Goal: Browse casually: Explore the website without a specific task or goal

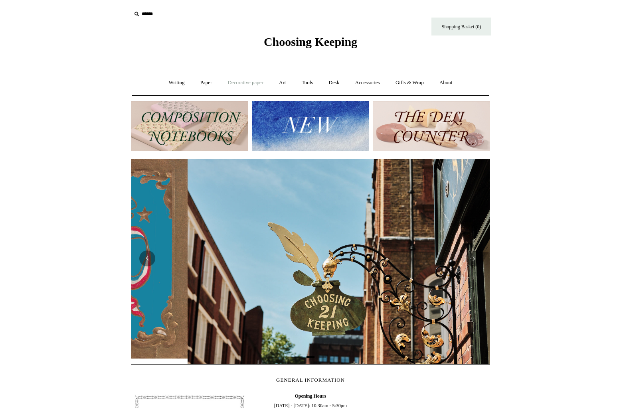
scroll to position [0, 358]
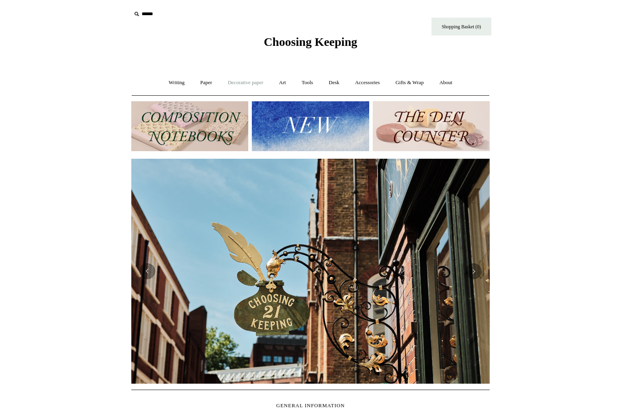
click at [265, 81] on link "Decorative paper +" at bounding box center [246, 82] width 50 height 21
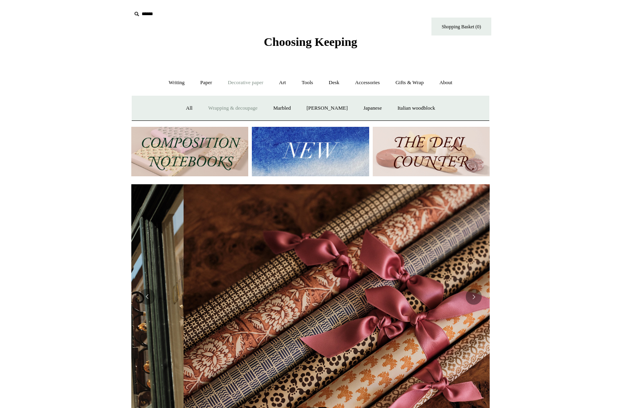
scroll to position [0, 717]
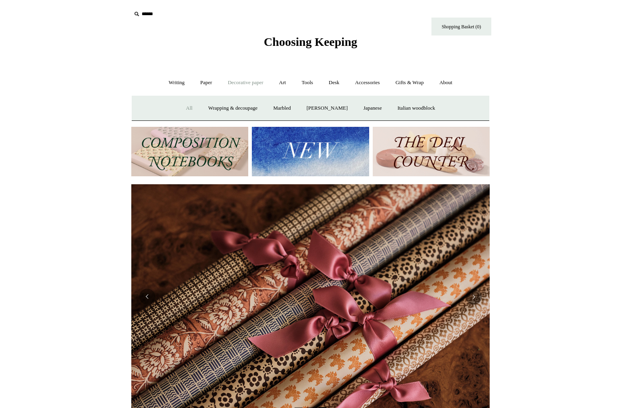
click at [183, 109] on link "All" at bounding box center [189, 108] width 21 height 21
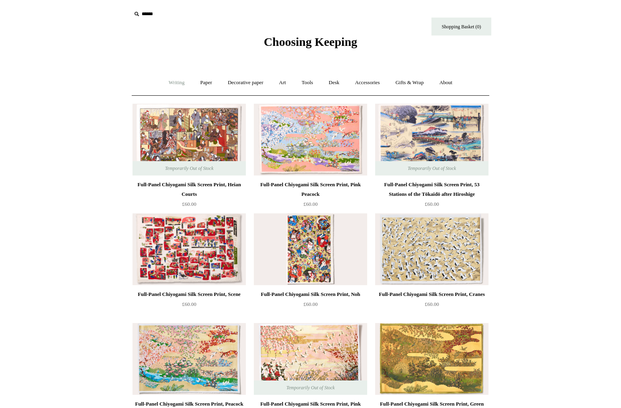
click at [176, 82] on link "Writing +" at bounding box center [177, 82] width 30 height 21
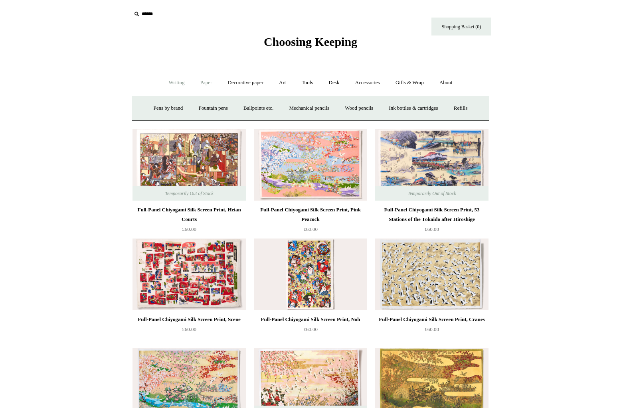
click at [202, 84] on link "Paper +" at bounding box center [206, 82] width 26 height 21
click at [196, 110] on link "Notebooks +" at bounding box center [198, 108] width 37 height 21
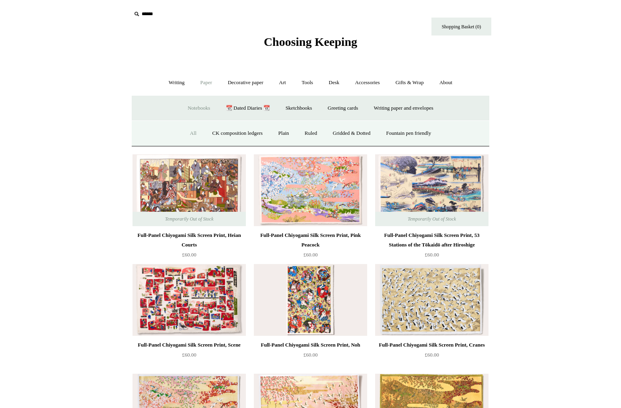
click at [188, 133] on link "All" at bounding box center [193, 133] width 21 height 21
click at [187, 131] on link "All" at bounding box center [193, 133] width 21 height 21
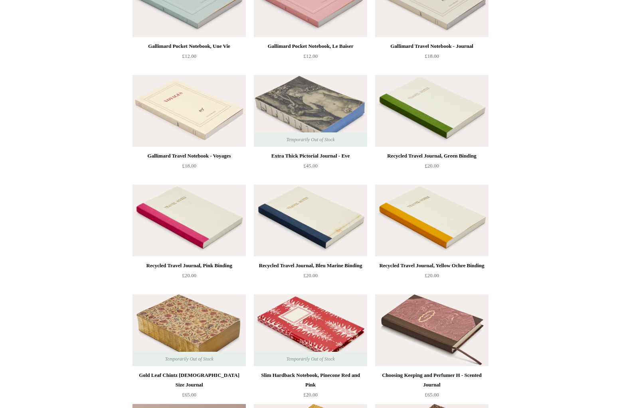
scroll to position [2578, 0]
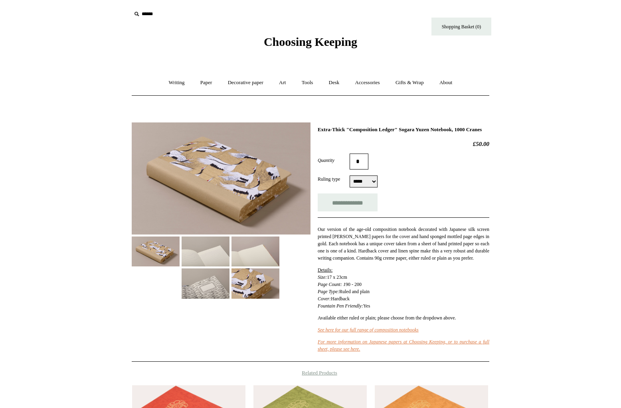
drag, startPoint x: 215, startPoint y: 255, endPoint x: 227, endPoint y: 255, distance: 12.0
click at [215, 255] on img at bounding box center [206, 252] width 48 height 30
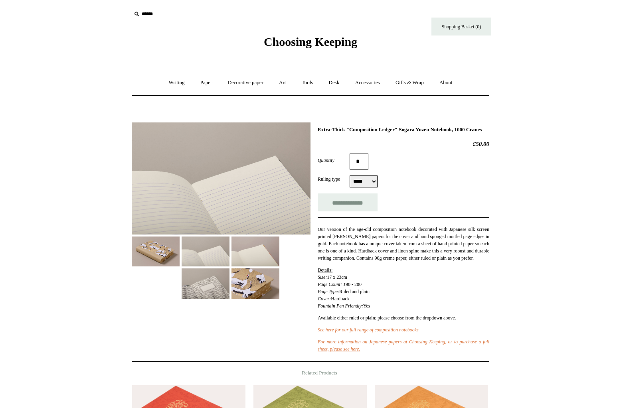
click at [249, 254] on img at bounding box center [256, 252] width 48 height 30
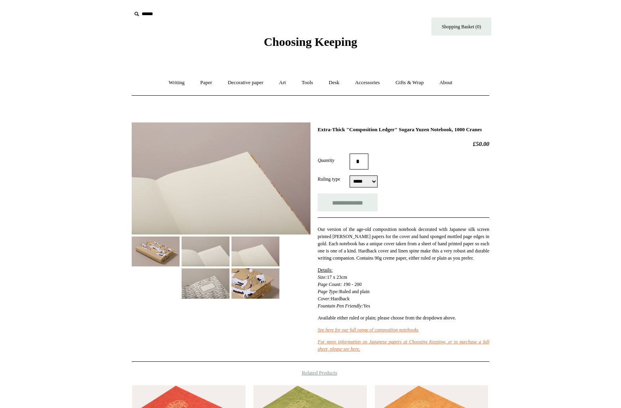
click at [206, 279] on img at bounding box center [206, 284] width 48 height 30
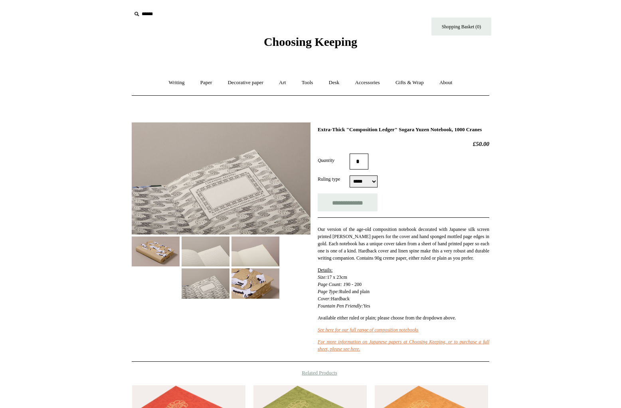
click at [262, 283] on img at bounding box center [256, 284] width 48 height 30
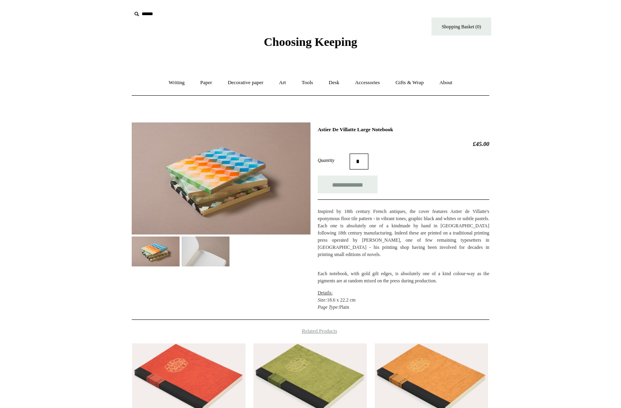
click at [219, 247] on img at bounding box center [206, 252] width 48 height 30
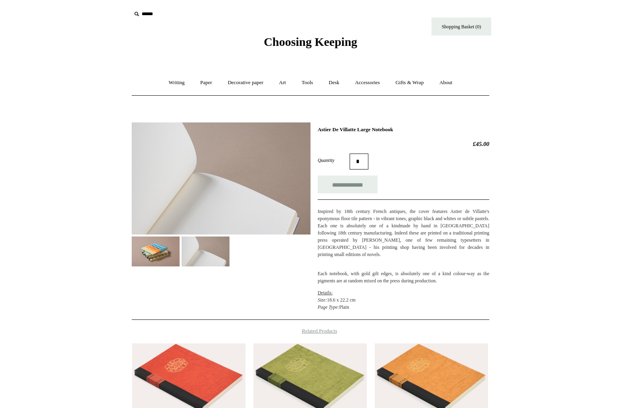
click at [156, 251] on img at bounding box center [156, 252] width 48 height 30
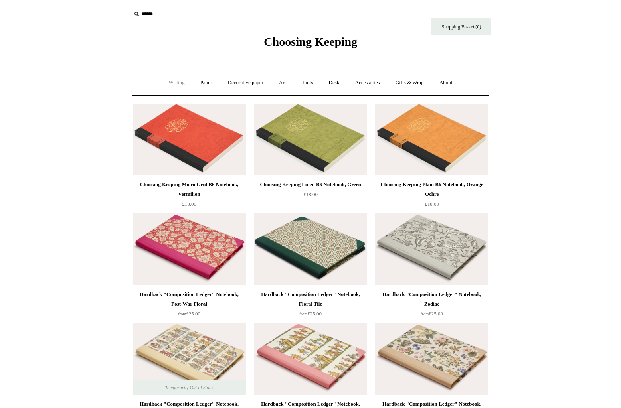
click at [176, 85] on link "Writing +" at bounding box center [177, 82] width 30 height 21
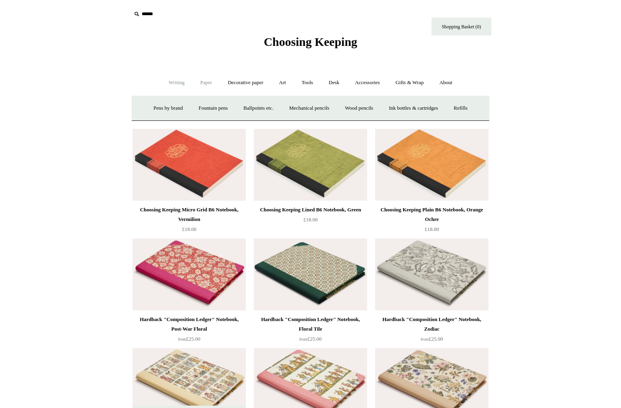
click at [201, 81] on link "Paper +" at bounding box center [206, 82] width 26 height 21
click at [345, 107] on link "Greeting cards +" at bounding box center [343, 108] width 45 height 21
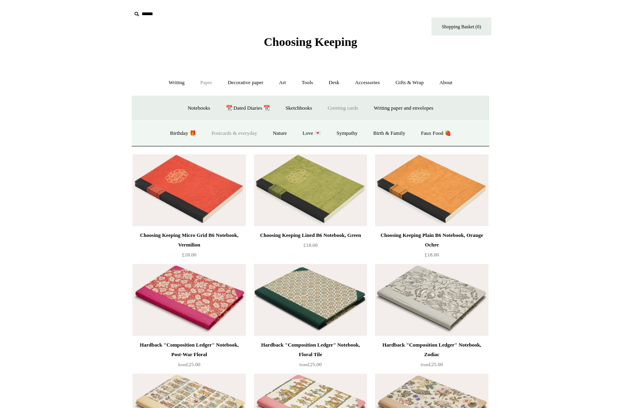
click at [222, 134] on link "Postcards & everyday" at bounding box center [234, 133] width 60 height 21
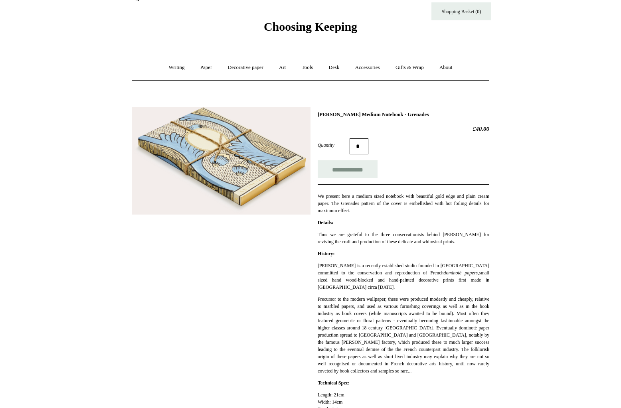
scroll to position [3, 0]
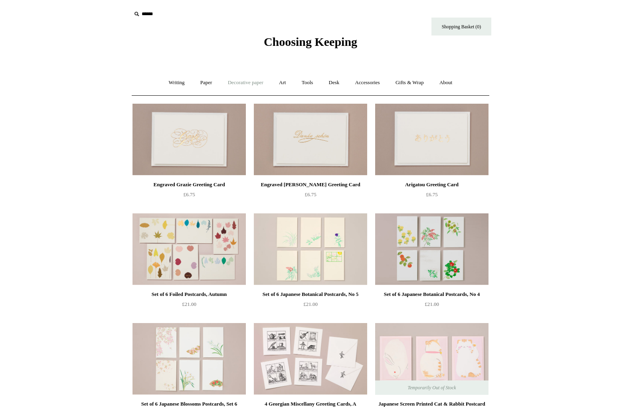
click at [254, 85] on link "Decorative paper +" at bounding box center [246, 82] width 50 height 21
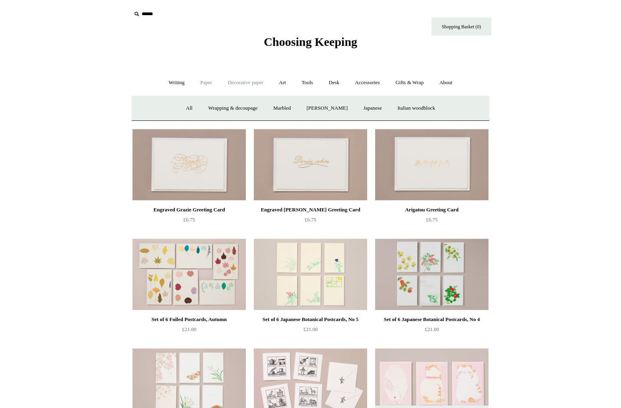
click at [207, 83] on link "Paper +" at bounding box center [206, 82] width 26 height 21
click at [348, 108] on link "Greeting cards +" at bounding box center [343, 108] width 45 height 21
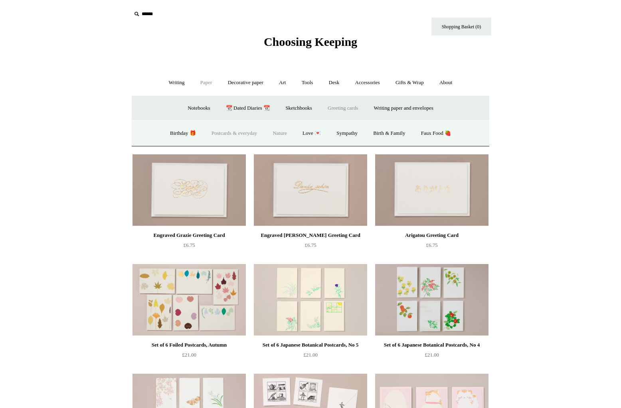
click at [281, 133] on link "Nature" at bounding box center [279, 133] width 28 height 21
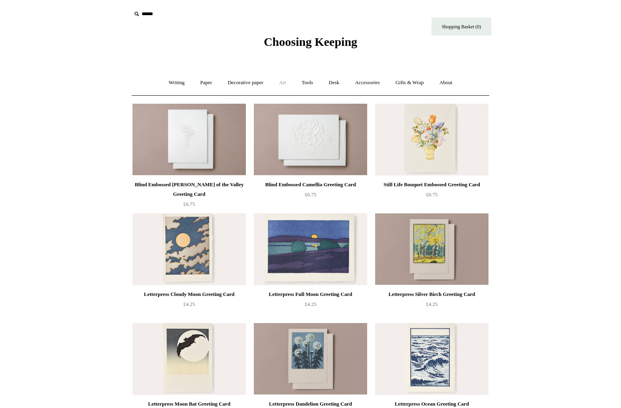
click at [283, 81] on link "Art +" at bounding box center [282, 82] width 21 height 21
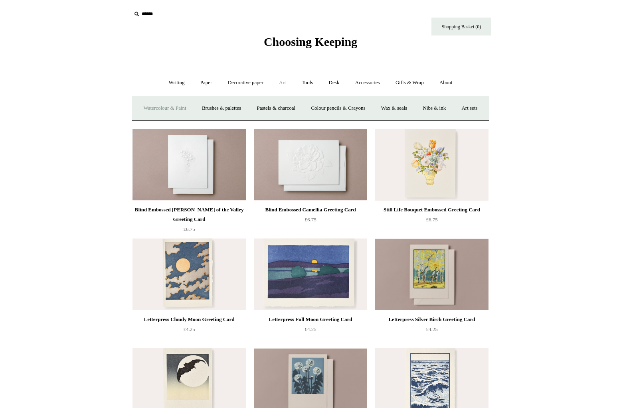
click at [174, 109] on link "Watercolour & Paint" at bounding box center [164, 108] width 57 height 21
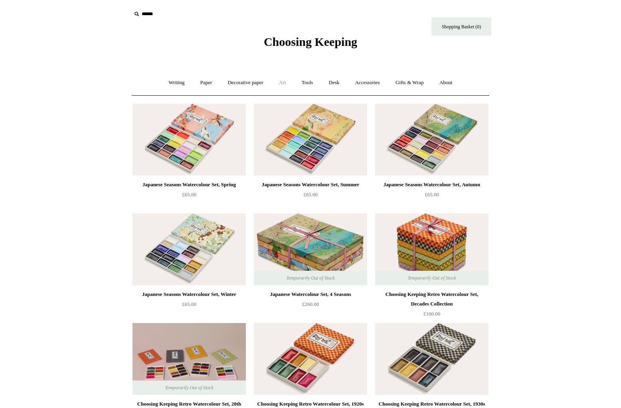
click at [285, 81] on link "Art +" at bounding box center [282, 82] width 21 height 21
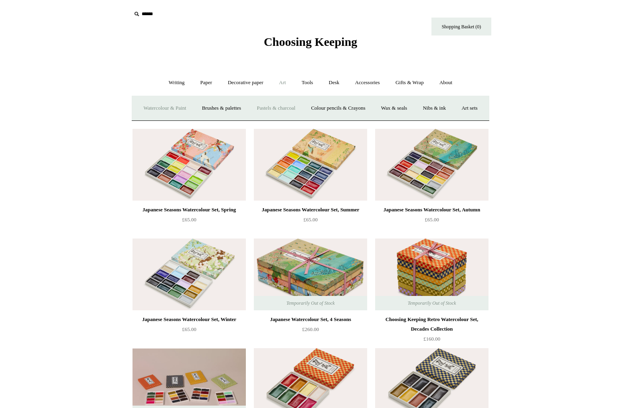
click at [285, 107] on link "Pastels & charcoal" at bounding box center [275, 108] width 53 height 21
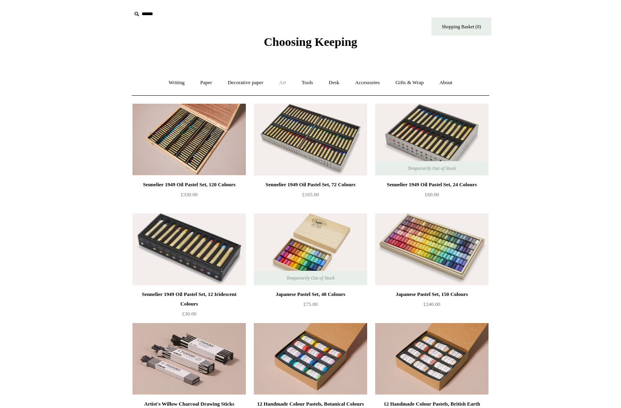
click at [283, 83] on link "Art +" at bounding box center [282, 82] width 21 height 21
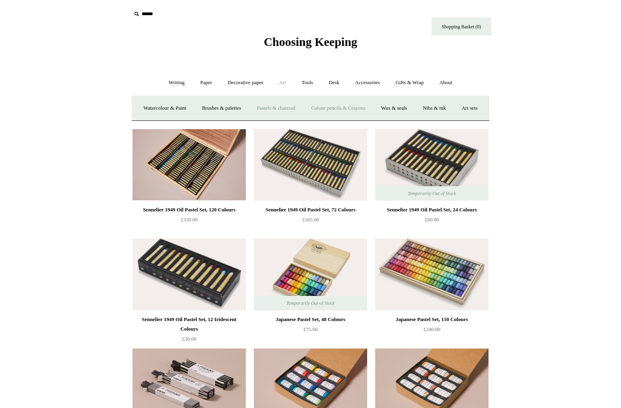
click at [358, 108] on link "Colour pencils & Crayons" at bounding box center [338, 108] width 69 height 21
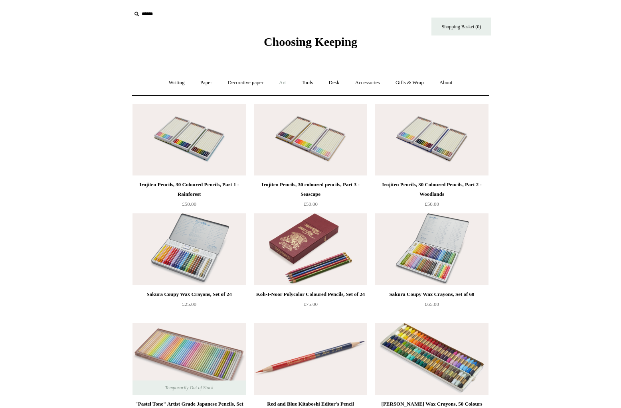
click at [285, 83] on link "Art +" at bounding box center [282, 82] width 21 height 21
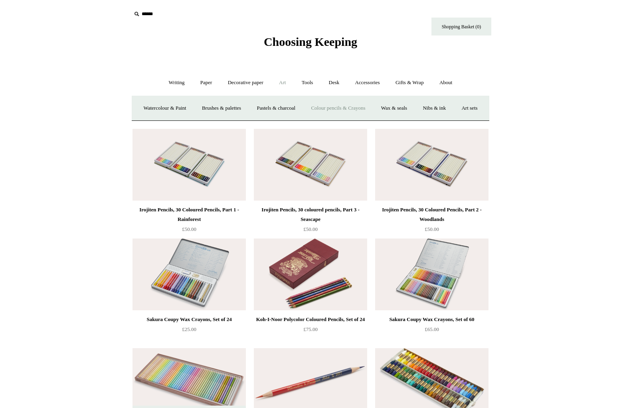
click at [539, 121] on html "Menu Choosing Keeping * Shipping Information Shopping Basket (0) * ⤺ + +" at bounding box center [310, 348] width 621 height 697
click at [307, 83] on link "Tools +" at bounding box center [308, 82] width 26 height 21
click at [335, 82] on link "Desk +" at bounding box center [334, 82] width 25 height 21
click at [394, 110] on link "Scanlon Apparati" at bounding box center [396, 108] width 50 height 21
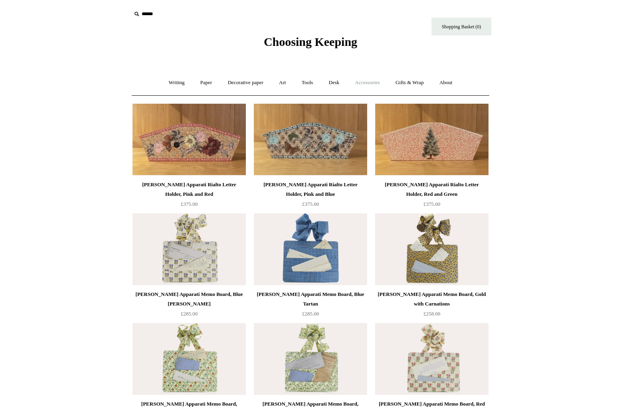
click at [379, 82] on link "Accessories +" at bounding box center [367, 82] width 39 height 21
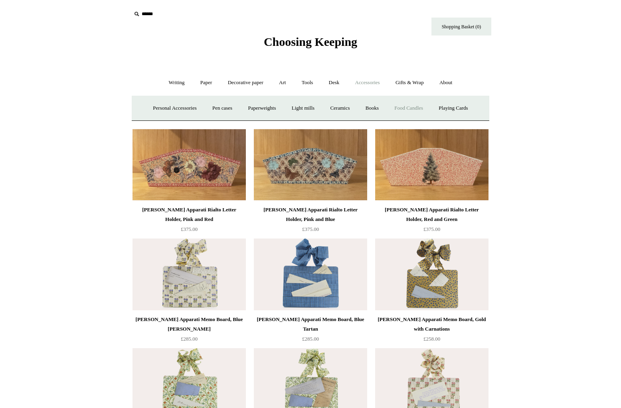
click at [416, 107] on link "Food Candles" at bounding box center [408, 108] width 43 height 21
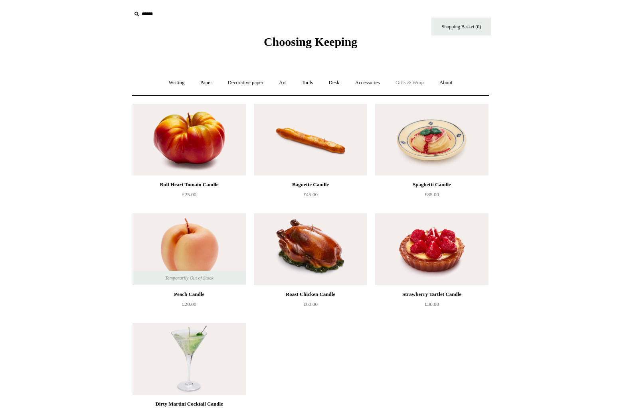
click at [428, 82] on link "Gifts & Wrap +" at bounding box center [409, 82] width 43 height 21
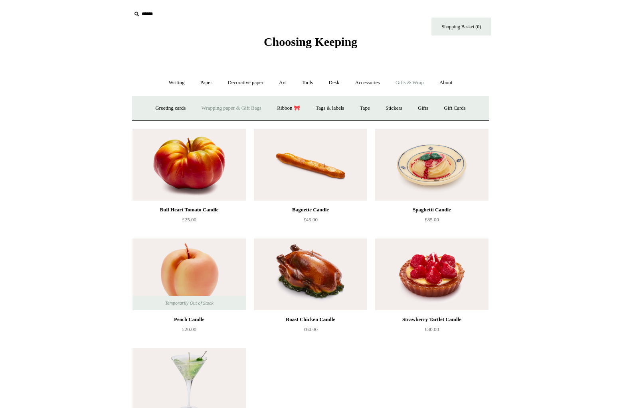
click at [236, 109] on link "Wrapping paper & Gift Bags" at bounding box center [231, 108] width 74 height 21
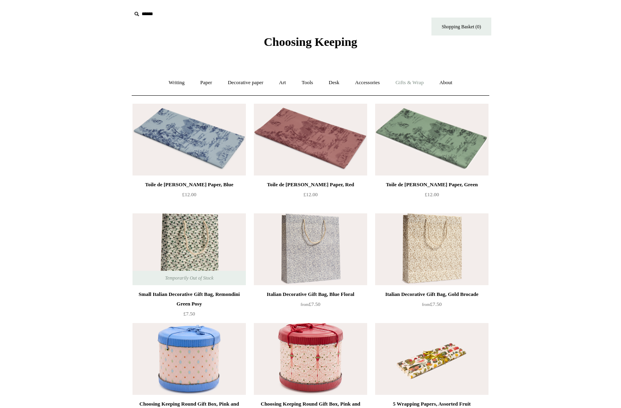
click at [416, 82] on link "Gifts & Wrap +" at bounding box center [409, 82] width 43 height 21
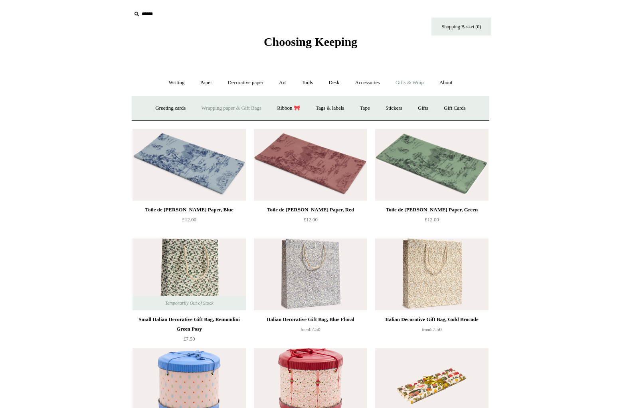
click at [182, 33] on div "Choosing Keeping" at bounding box center [310, 24] width 399 height 49
